Goal: Task Accomplishment & Management: Use online tool/utility

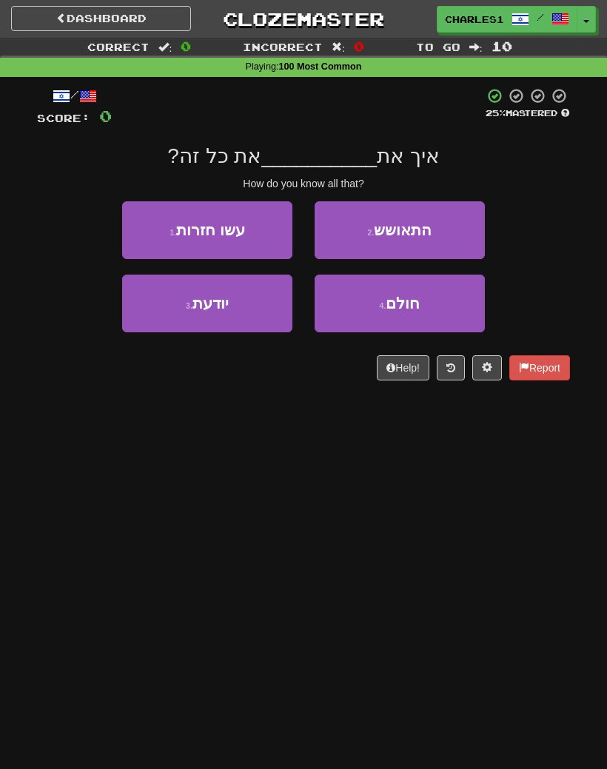
scroll to position [139, 0]
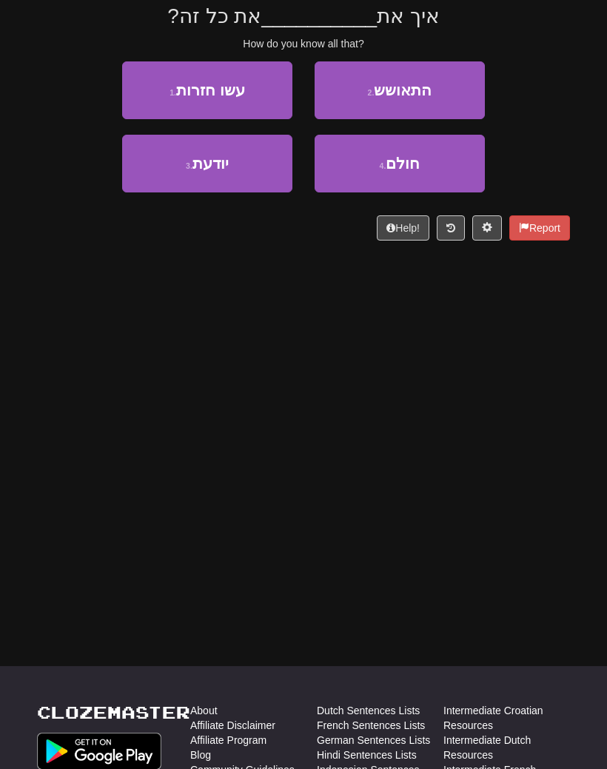
click at [422, 115] on button "2 . התאושש" at bounding box center [400, 91] width 170 height 58
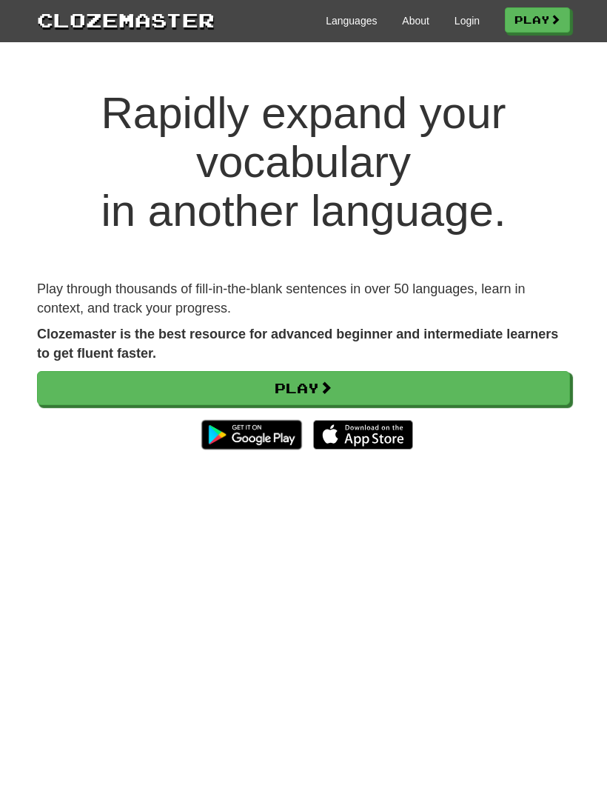
click at [464, 19] on link "Login" at bounding box center [467, 20] width 25 height 15
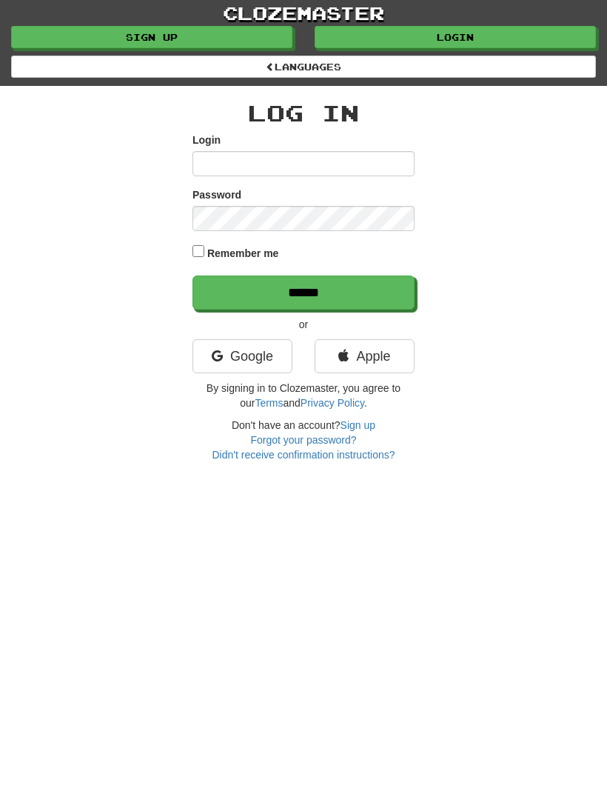
click at [472, 31] on link "Login" at bounding box center [455, 37] width 281 height 22
